Goal: Find specific page/section: Find specific page/section

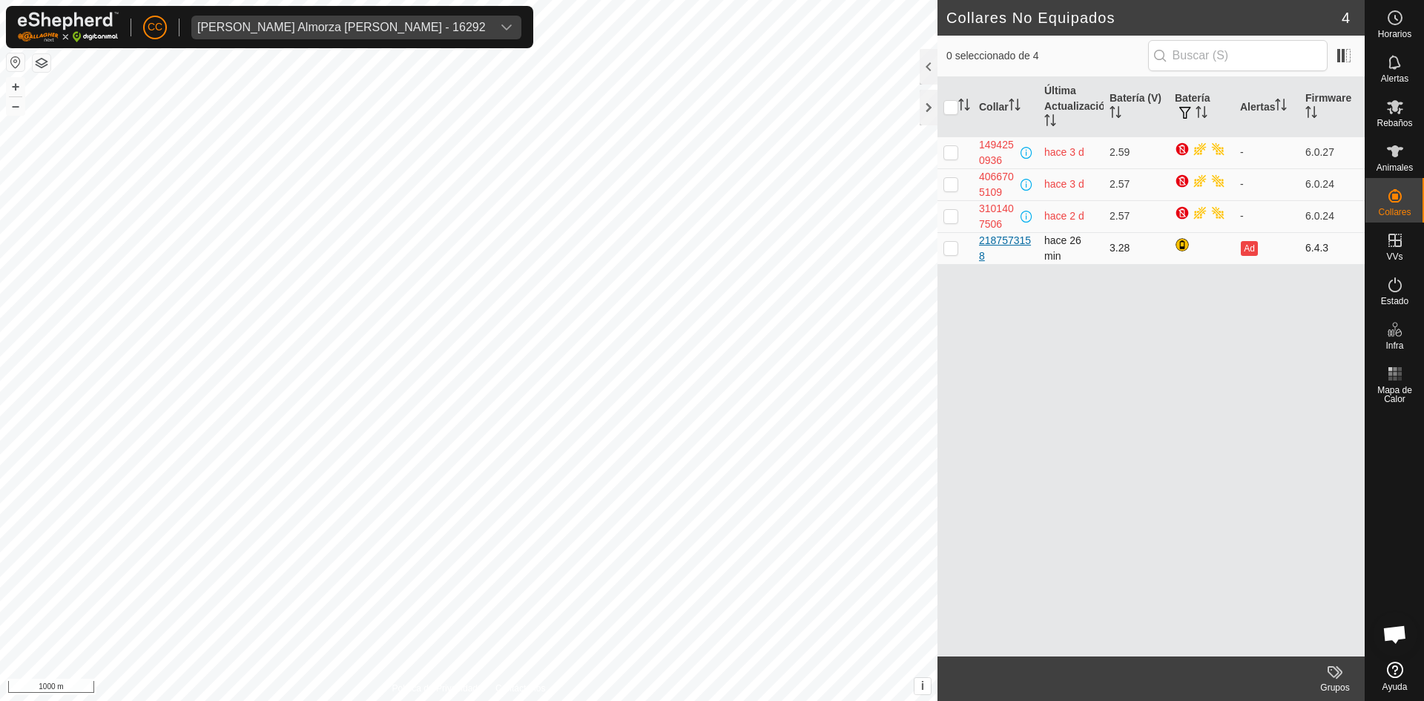
click at [998, 242] on div "2187573158" at bounding box center [1005, 248] width 53 height 31
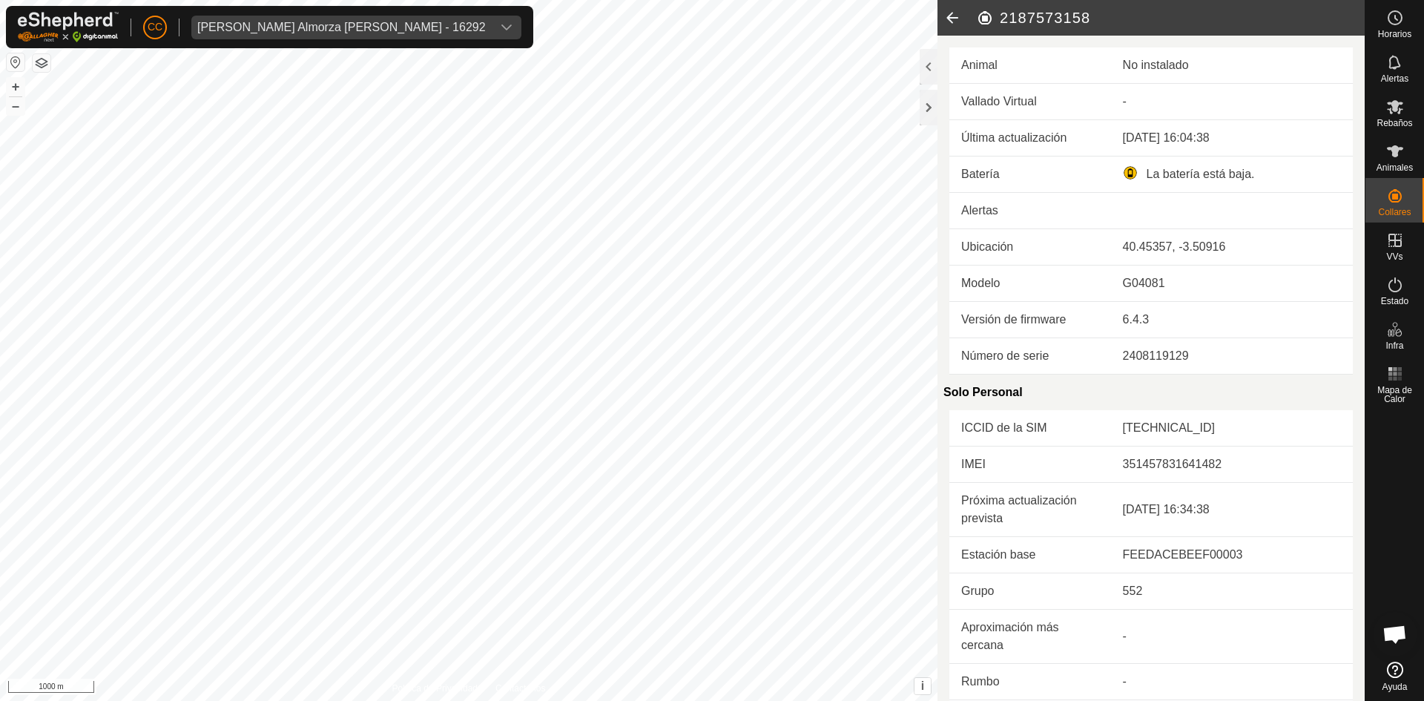
click at [953, 24] on icon at bounding box center [952, 18] width 30 height 36
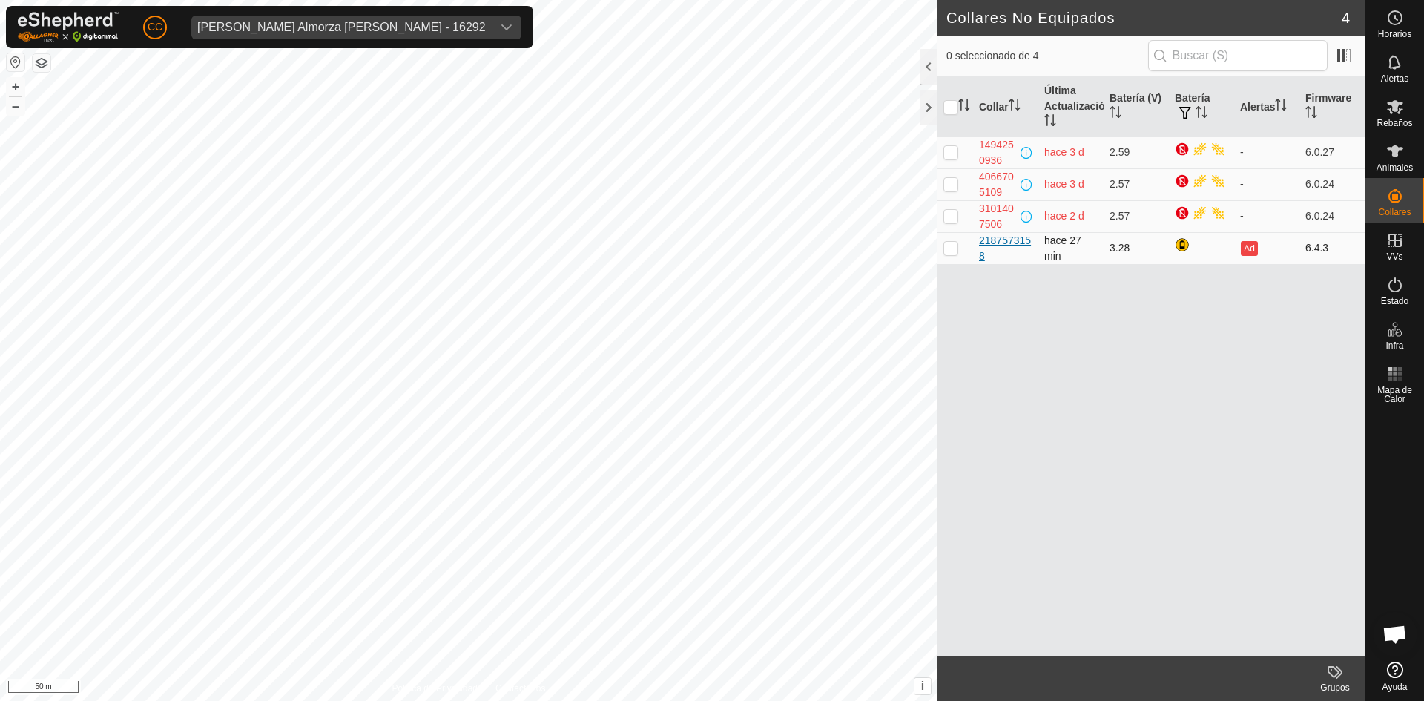
click at [997, 243] on div "2187573158" at bounding box center [1005, 248] width 53 height 31
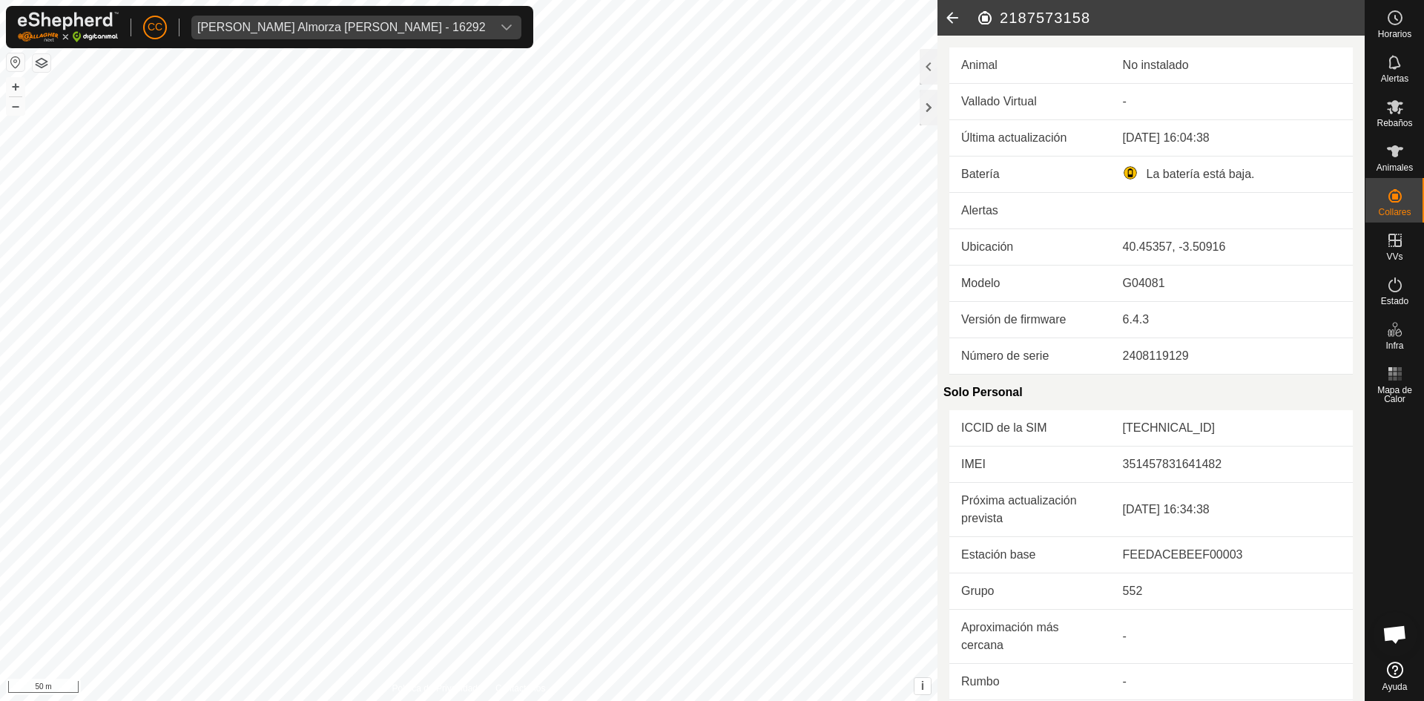
click at [957, 21] on icon at bounding box center [952, 18] width 30 height 36
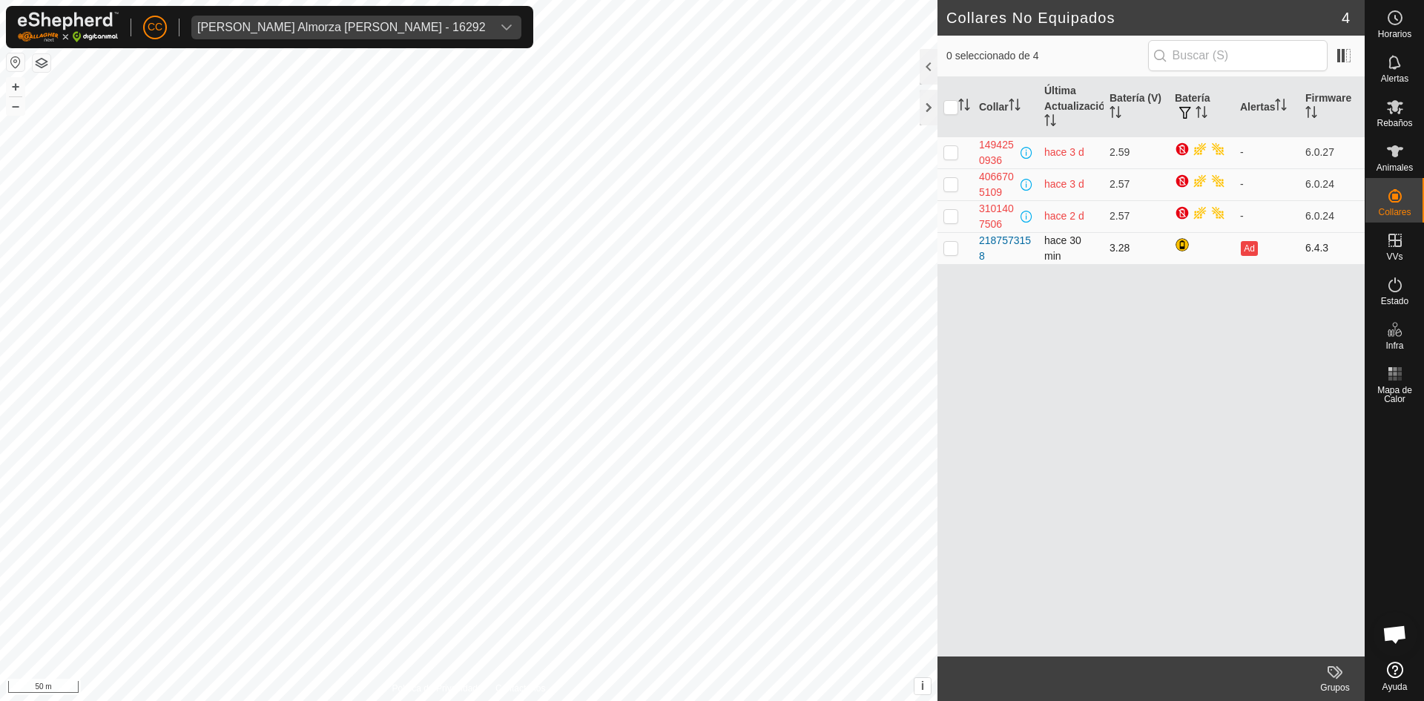
drag, startPoint x: 1016, startPoint y: 256, endPoint x: 975, endPoint y: 244, distance: 42.5
click at [975, 244] on td "2187573158" at bounding box center [1005, 248] width 65 height 32
copy div "2187573158"
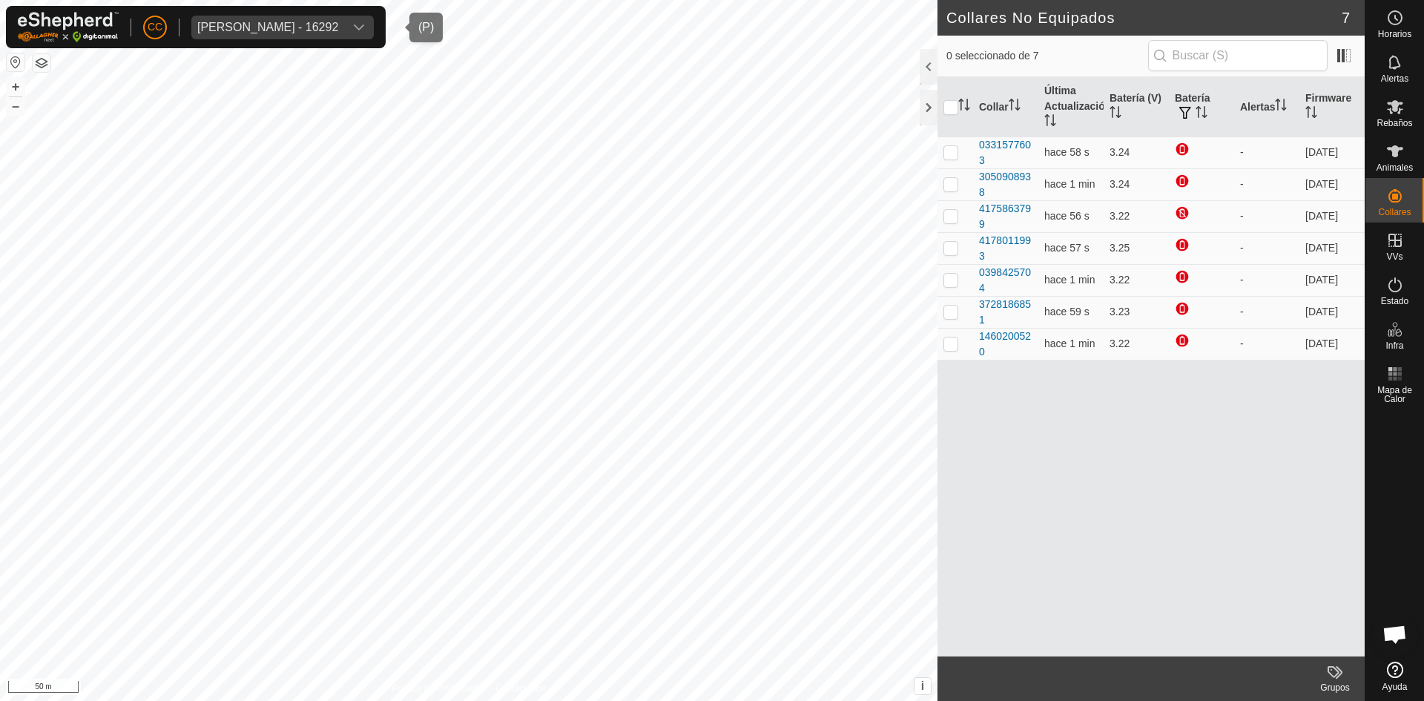
click at [332, 31] on div "[PERSON_NAME] - 16292" at bounding box center [267, 28] width 141 height 12
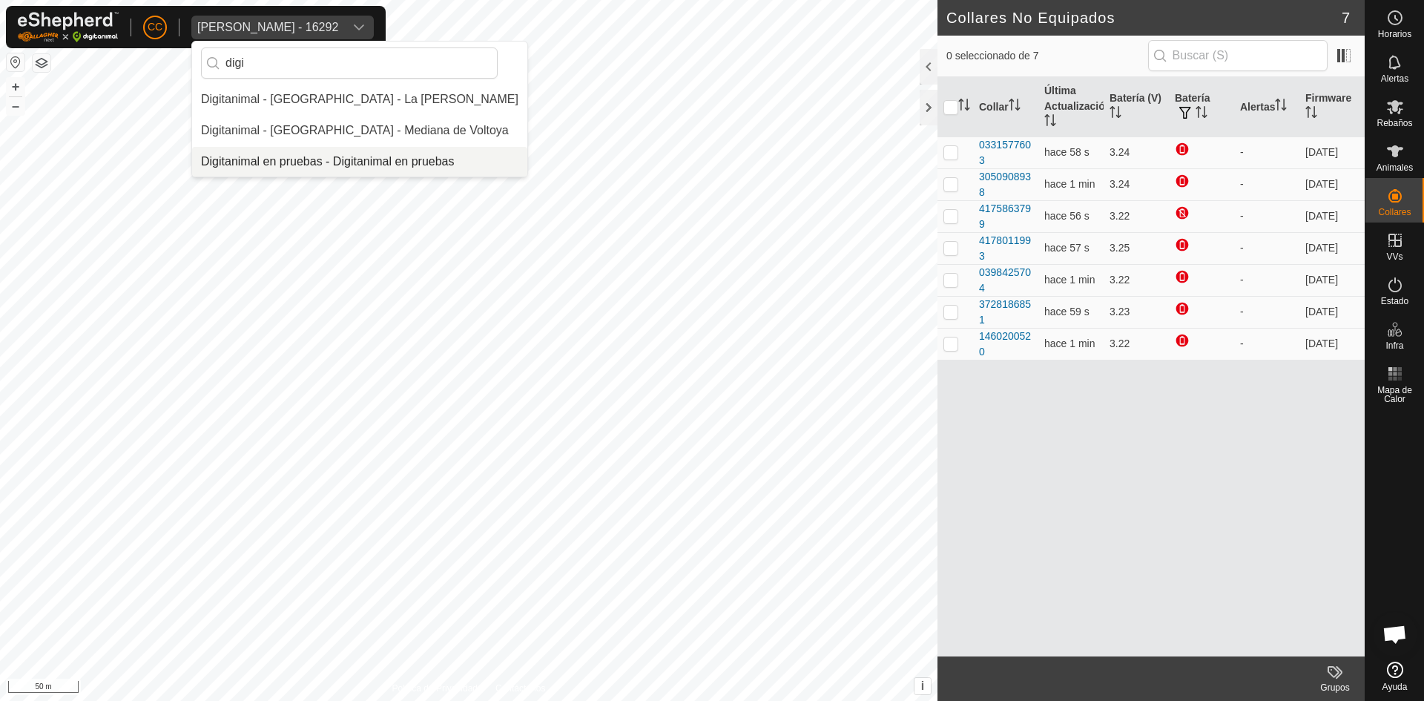
type input "digi"
click at [403, 154] on li "Digitanimal en pruebas - Digitanimal en pruebas" at bounding box center [359, 162] width 335 height 30
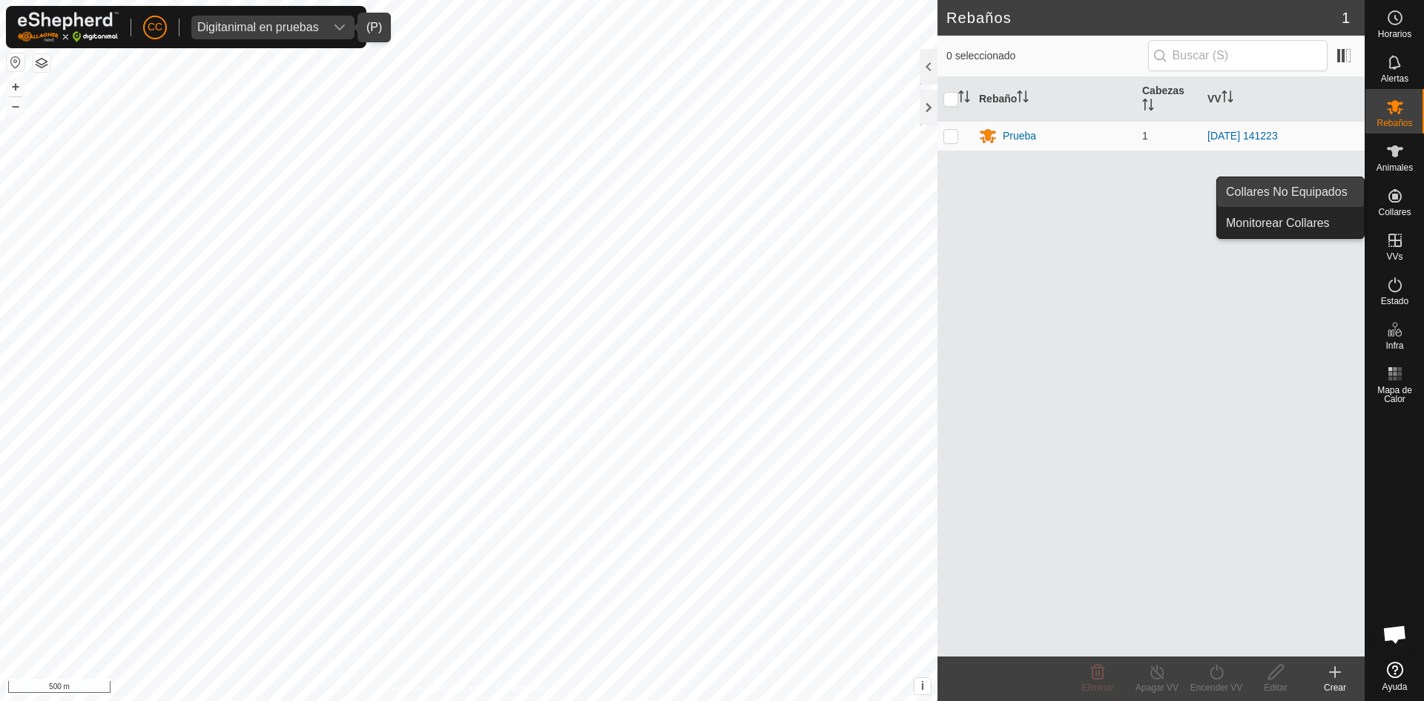
click at [1349, 192] on link "Collares No Equipados" at bounding box center [1290, 192] width 147 height 30
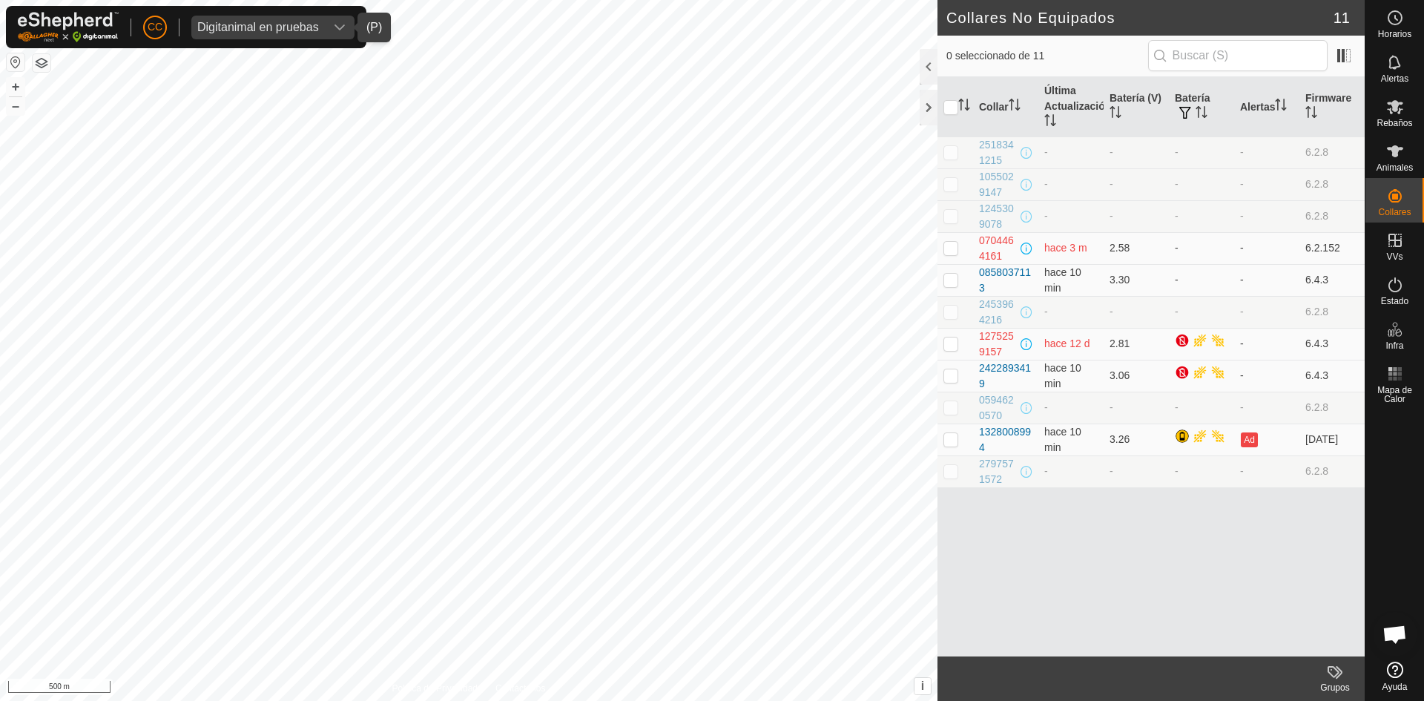
click at [253, 31] on div "Digitanimal en pruebas" at bounding box center [258, 28] width 122 height 12
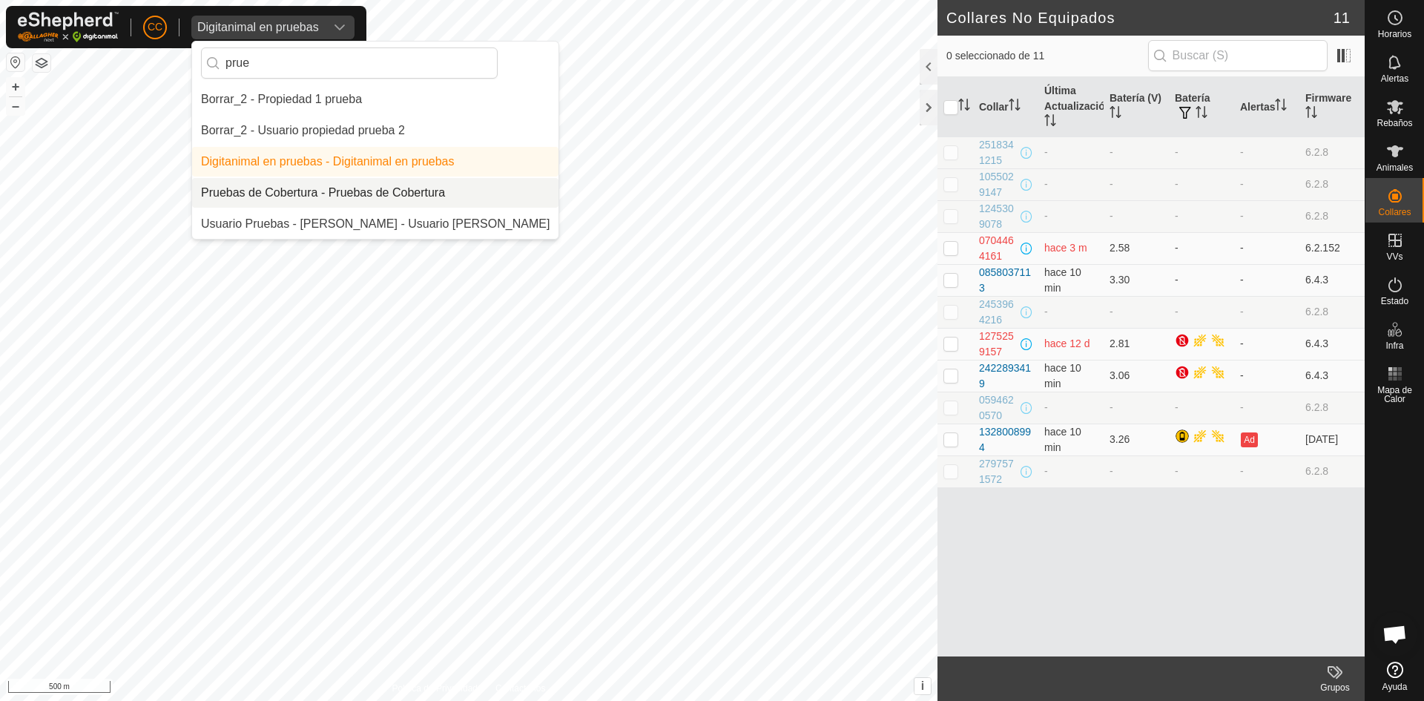
type input "prue"
click at [323, 185] on li "Pruebas de Cobertura - Pruebas de Cobertura" at bounding box center [375, 193] width 366 height 30
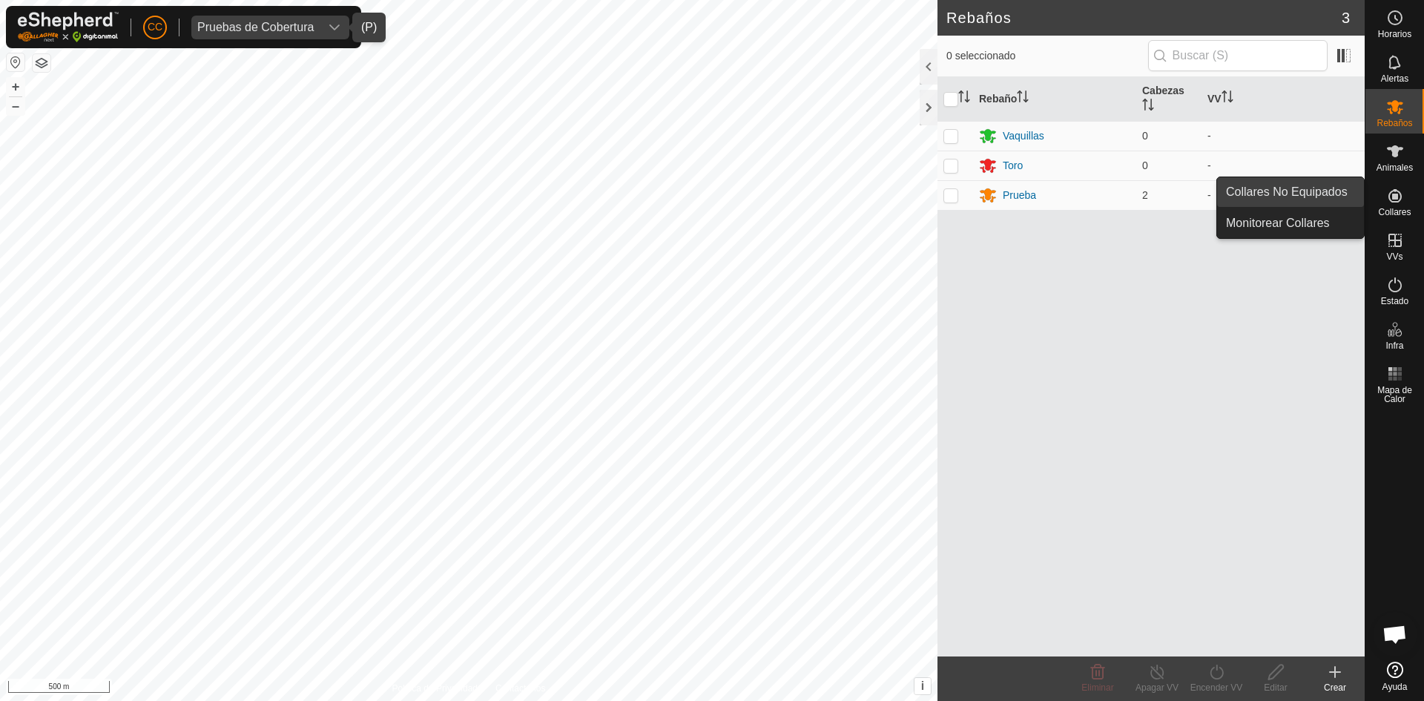
click at [1326, 193] on link "Collares No Equipados" at bounding box center [1290, 192] width 147 height 30
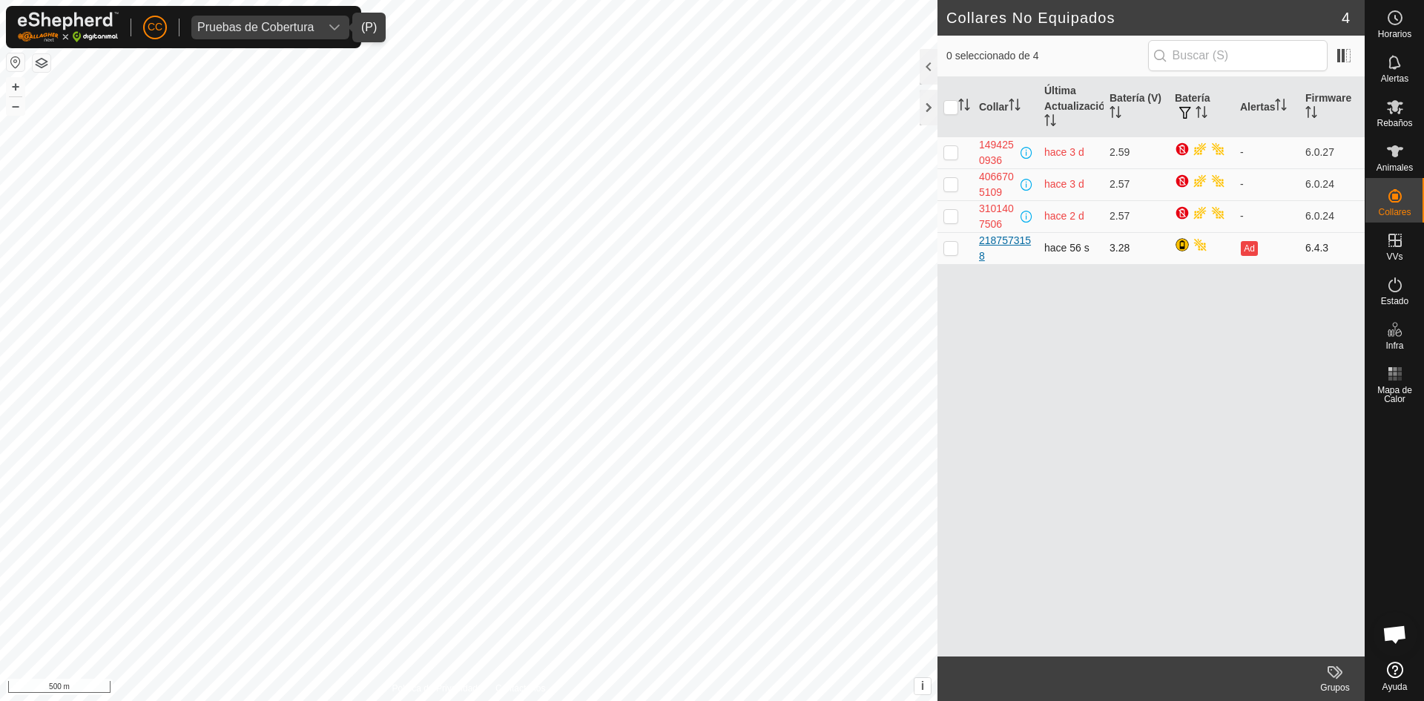
click at [1004, 241] on div "2187573158" at bounding box center [1005, 248] width 53 height 31
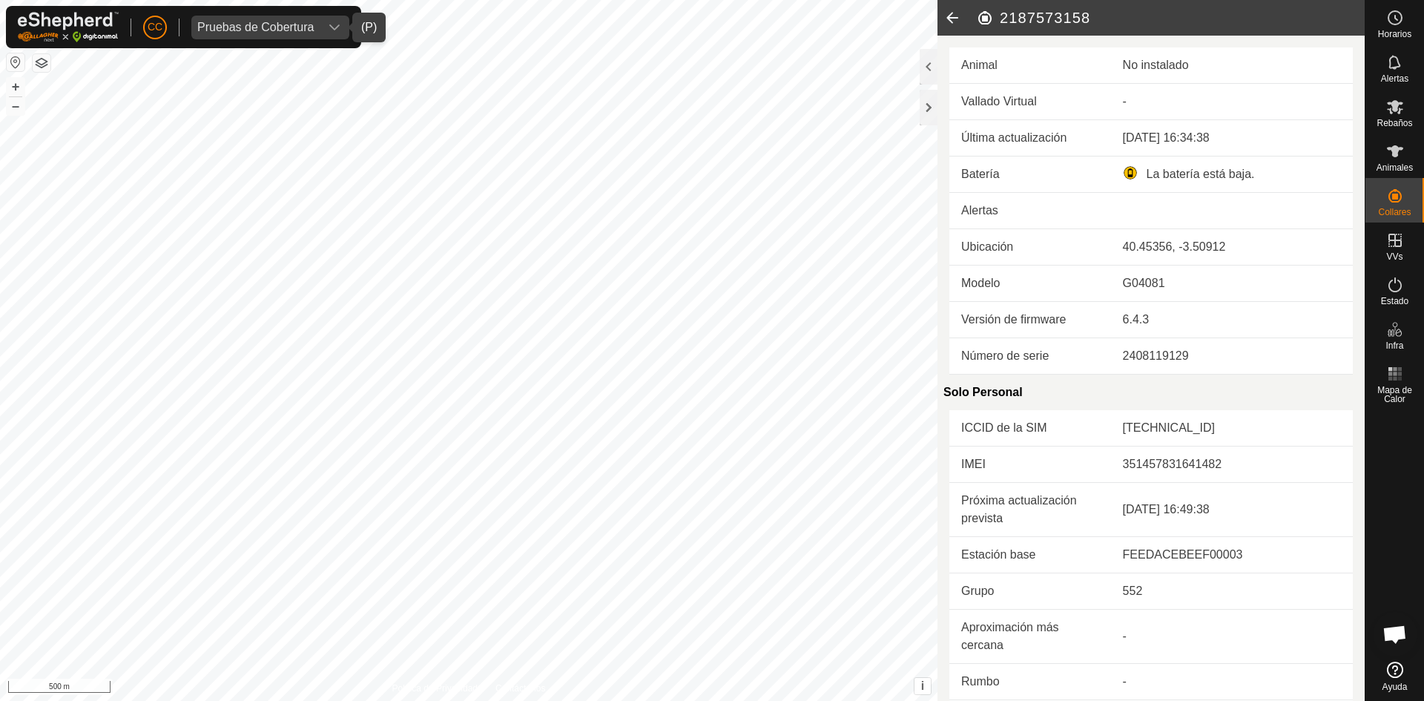
click at [952, 21] on icon at bounding box center [952, 18] width 30 height 36
